Goal: Task Accomplishment & Management: Use online tool/utility

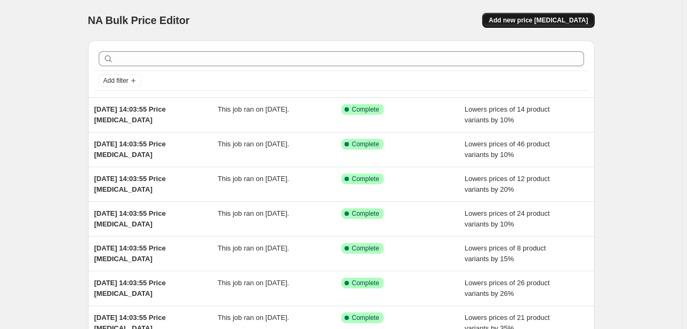
click at [540, 18] on span "Add new price change job" at bounding box center [538, 20] width 99 height 9
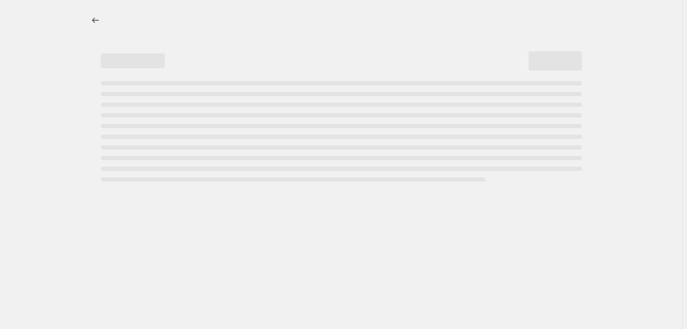
select select "percentage"
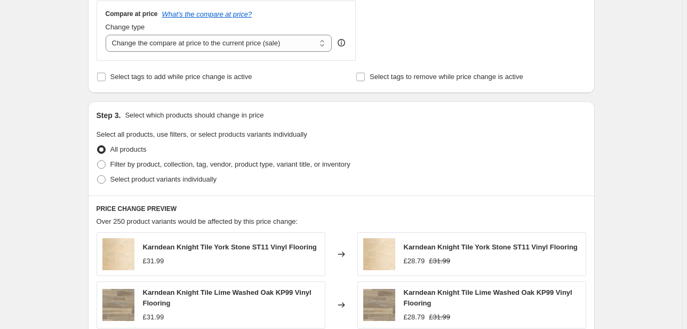
scroll to position [469, 0]
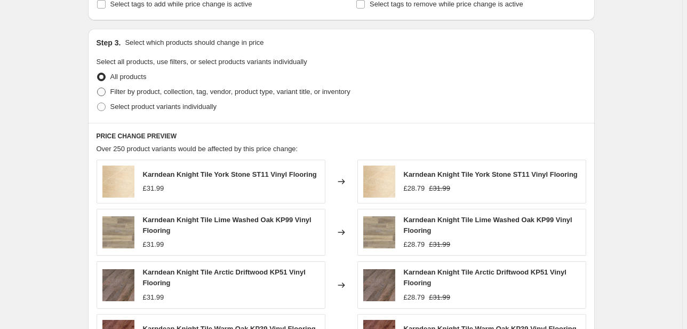
click at [106, 87] on span at bounding box center [101, 91] width 9 height 9
click at [98, 87] on input "Filter by product, collection, tag, vendor, product type, variant title, or inv…" at bounding box center [97, 87] width 1 height 1
radio input "true"
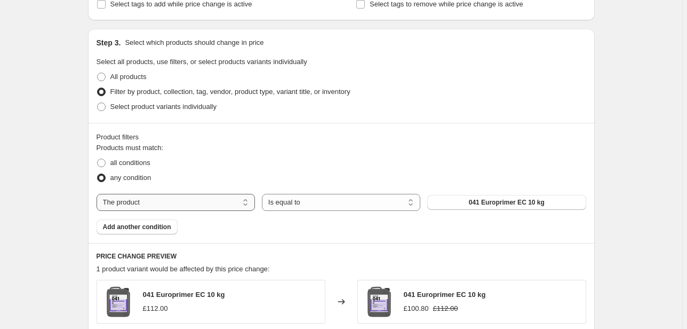
click at [165, 204] on select "The product The product's collection The product's tag The product's vendor The…" at bounding box center [176, 202] width 158 height 17
click at [136, 162] on span "all conditions" at bounding box center [130, 162] width 40 height 8
click at [98, 159] on input "all conditions" at bounding box center [97, 158] width 1 height 1
radio input "true"
click at [153, 203] on select "The product The product's collection The product's tag The product's vendor The…" at bounding box center [176, 202] width 158 height 17
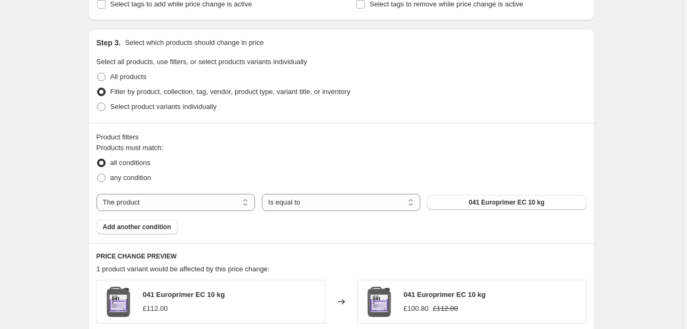
click at [278, 149] on fieldset "Products must match: all conditions any condition" at bounding box center [342, 163] width 490 height 43
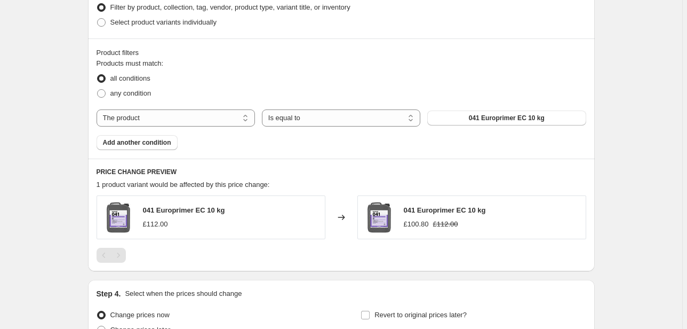
scroll to position [555, 0]
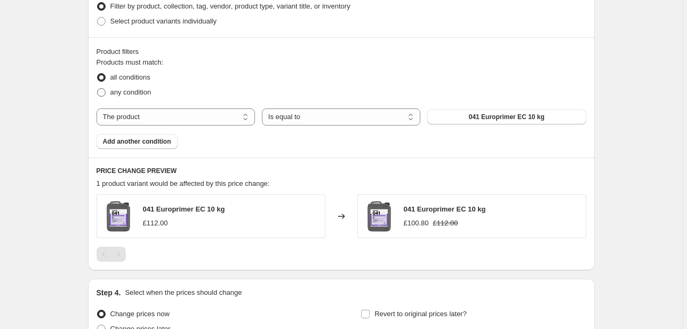
click at [129, 88] on span "any condition" at bounding box center [130, 92] width 41 height 8
click at [98, 88] on input "any condition" at bounding box center [97, 88] width 1 height 1
radio input "true"
click at [134, 75] on span "all conditions" at bounding box center [130, 77] width 40 height 8
click at [98, 74] on input "all conditions" at bounding box center [97, 73] width 1 height 1
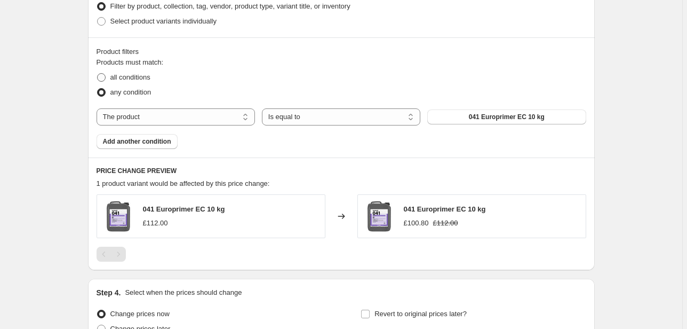
radio input "true"
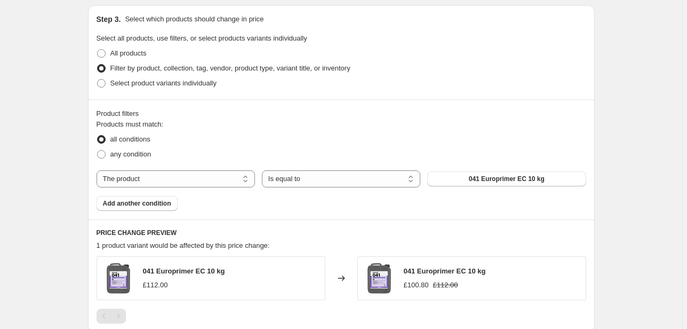
scroll to position [469, 0]
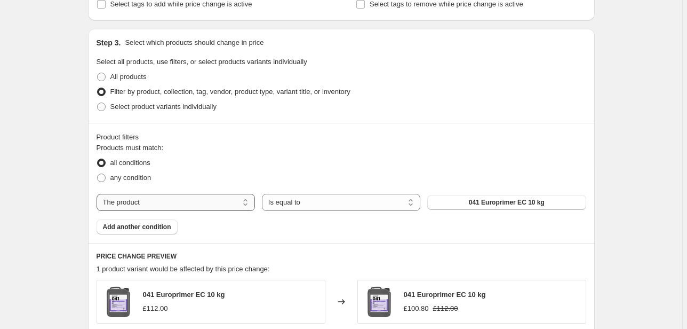
click at [229, 198] on select "The product The product's collection The product's tag The product's vendor The…" at bounding box center [176, 202] width 158 height 17
select select "collection"
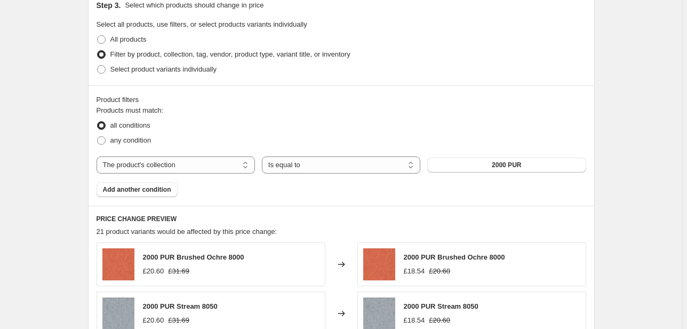
scroll to position [555, 0]
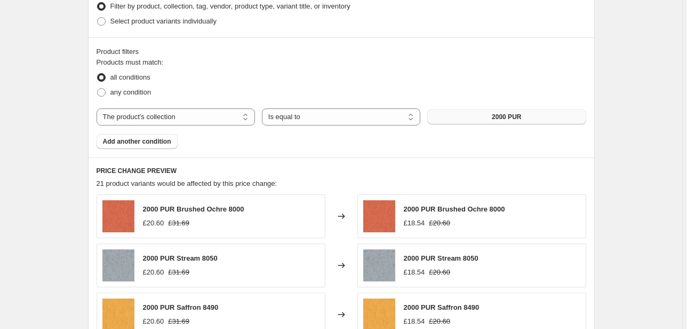
click at [487, 110] on button "2000 PUR" at bounding box center [506, 116] width 158 height 15
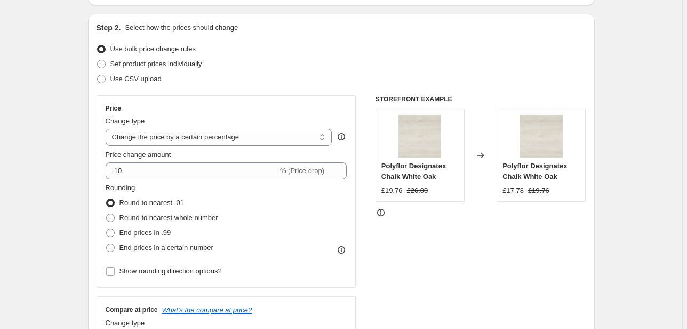
scroll to position [85, 0]
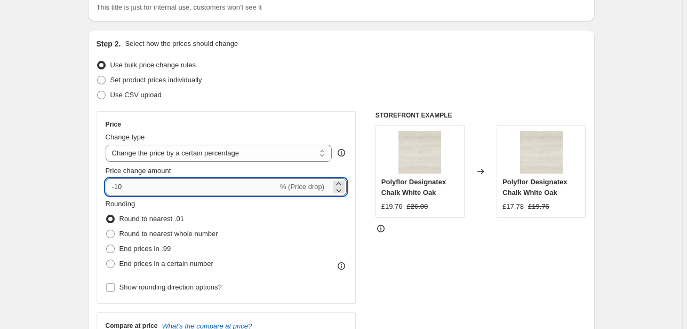
click at [117, 184] on input "-10" at bounding box center [192, 186] width 172 height 17
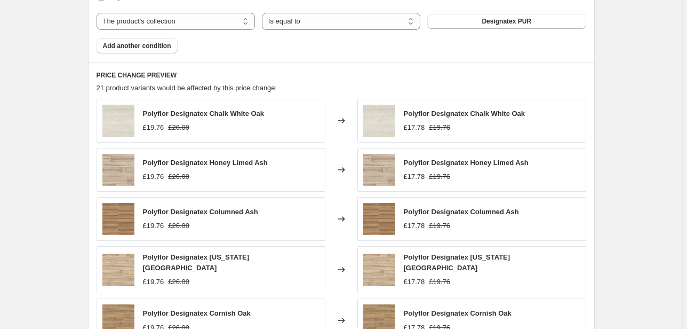
scroll to position [725, 0]
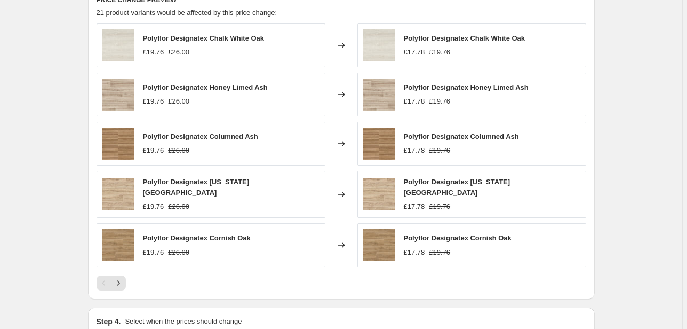
type input "10"
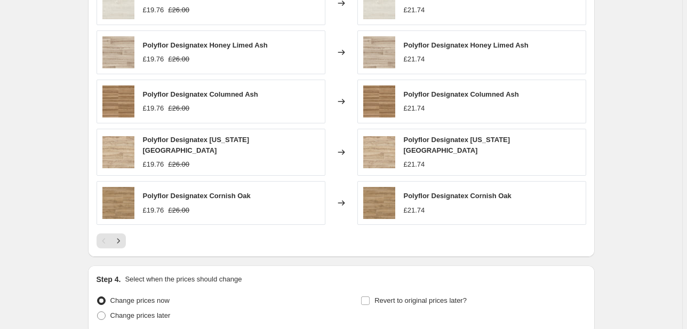
scroll to position [853, 0]
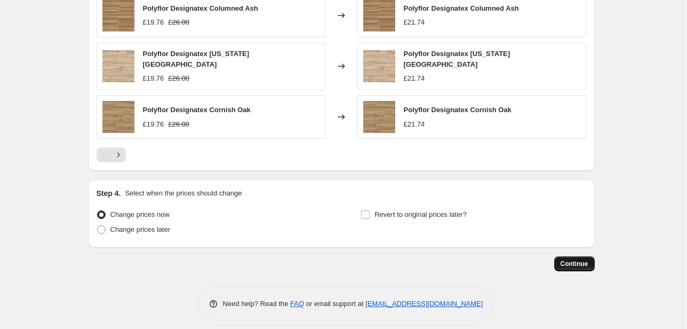
click at [568, 259] on span "Continue" at bounding box center [574, 263] width 28 height 9
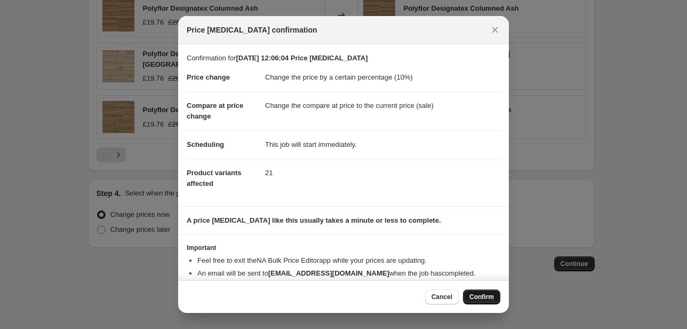
click at [490, 296] on span "Confirm" at bounding box center [481, 296] width 25 height 9
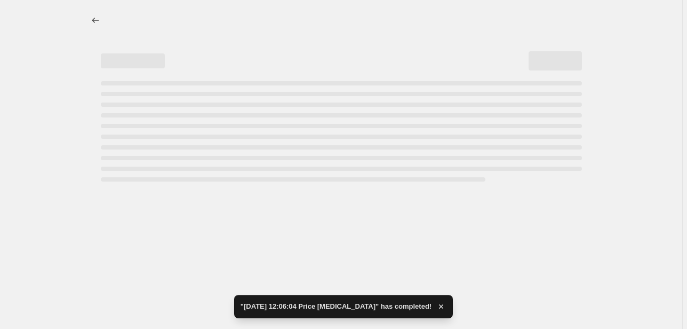
select select "percentage"
select select "collection"
